Goal: Task Accomplishment & Management: Complete application form

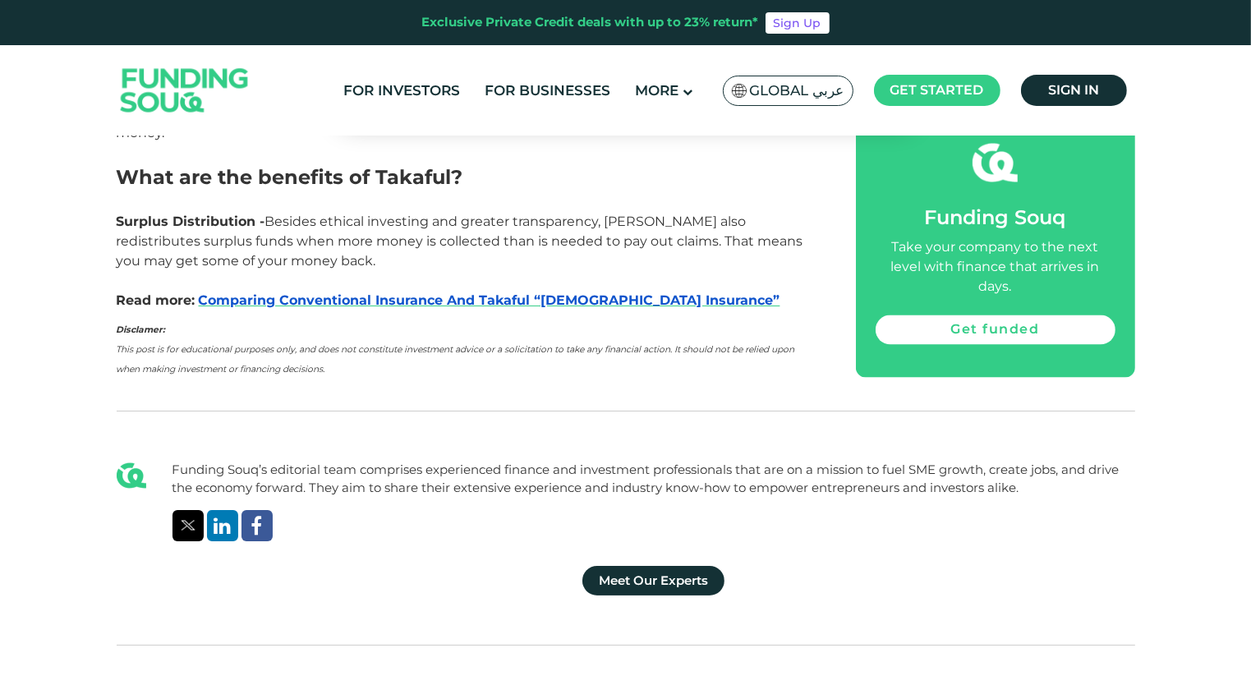
scroll to position [2957, 0]
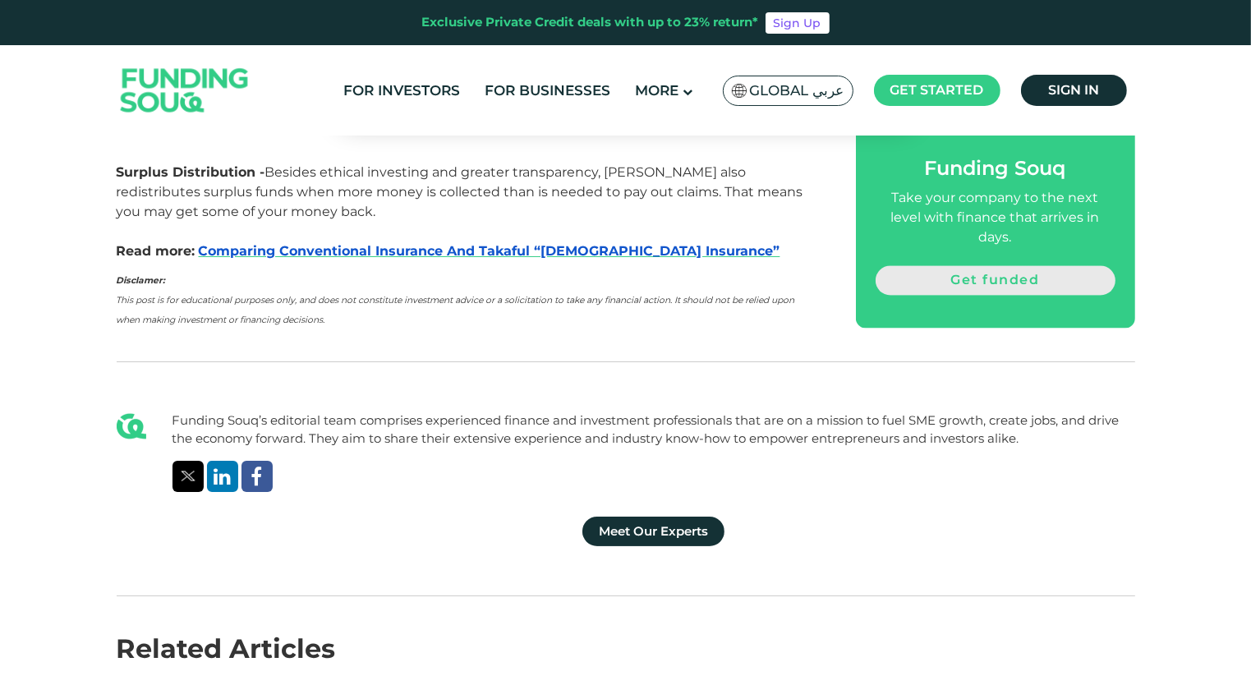
click at [983, 266] on link "Get funded" at bounding box center [996, 281] width 240 height 30
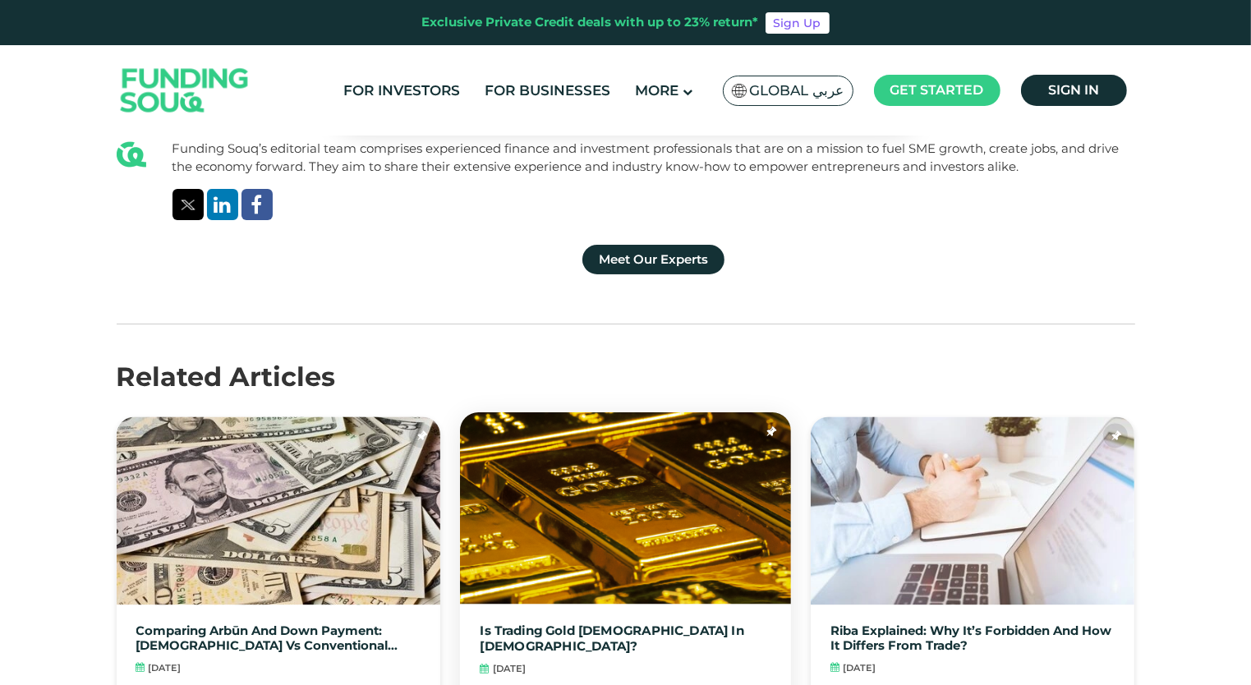
scroll to position [3285, 0]
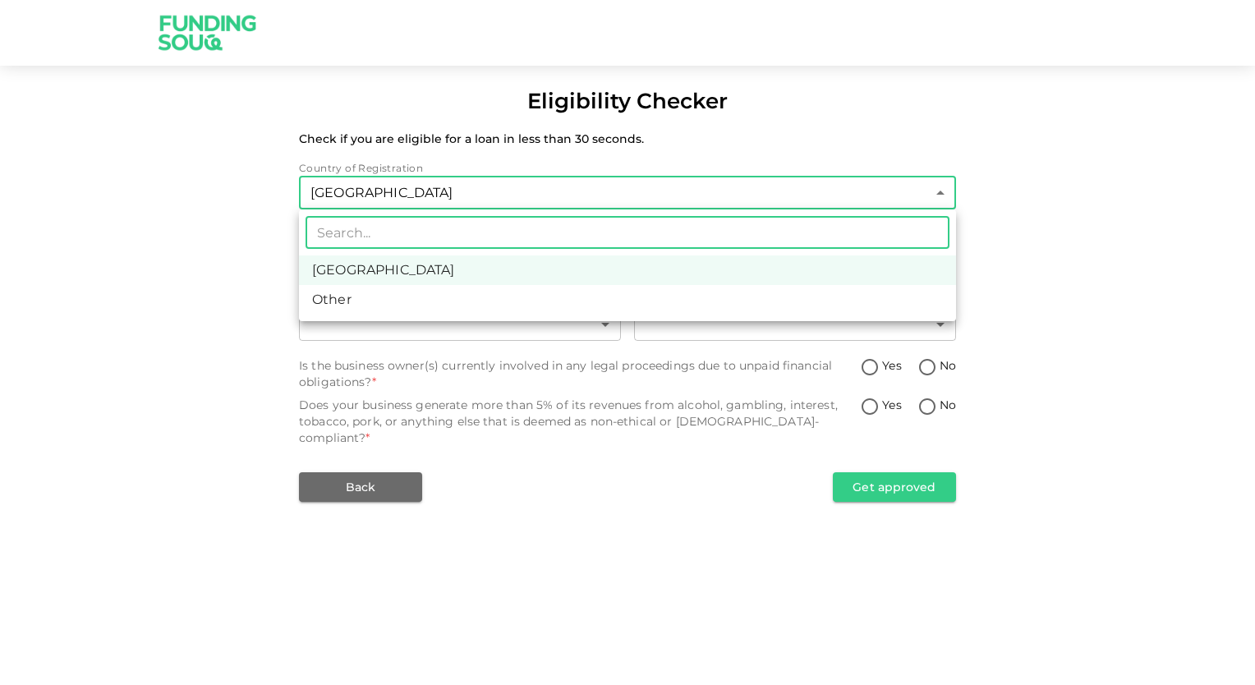
click at [669, 209] on body "Eligibility Checker Check if you are eligible for a loan in less than 30 second…" at bounding box center [627, 342] width 1255 height 685
click at [642, 292] on li "Other" at bounding box center [627, 300] width 657 height 30
type input "3"
